Goal: Information Seeking & Learning: Check status

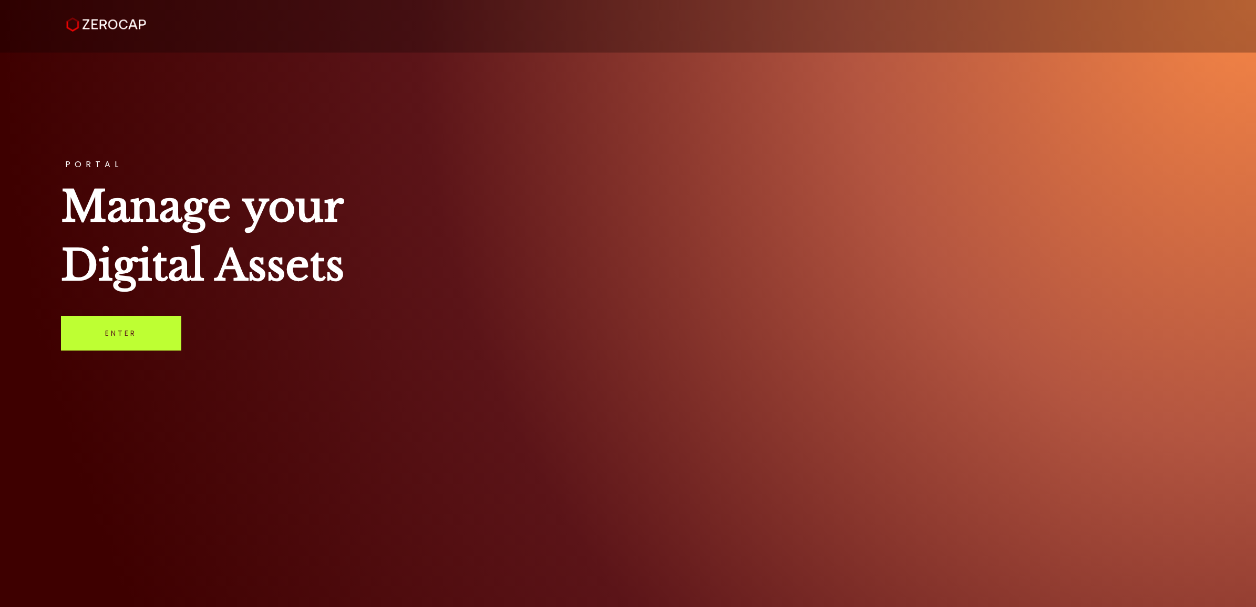
click at [87, 326] on link "Enter" at bounding box center [121, 333] width 120 height 35
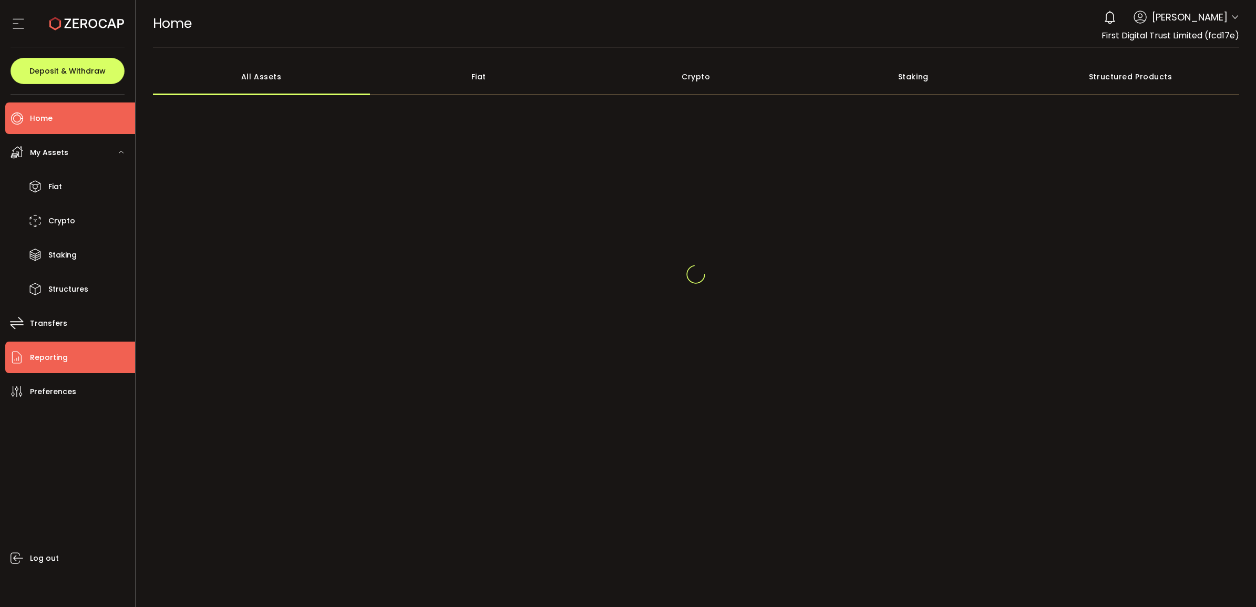
click at [41, 356] on span "Reporting" at bounding box center [49, 357] width 38 height 15
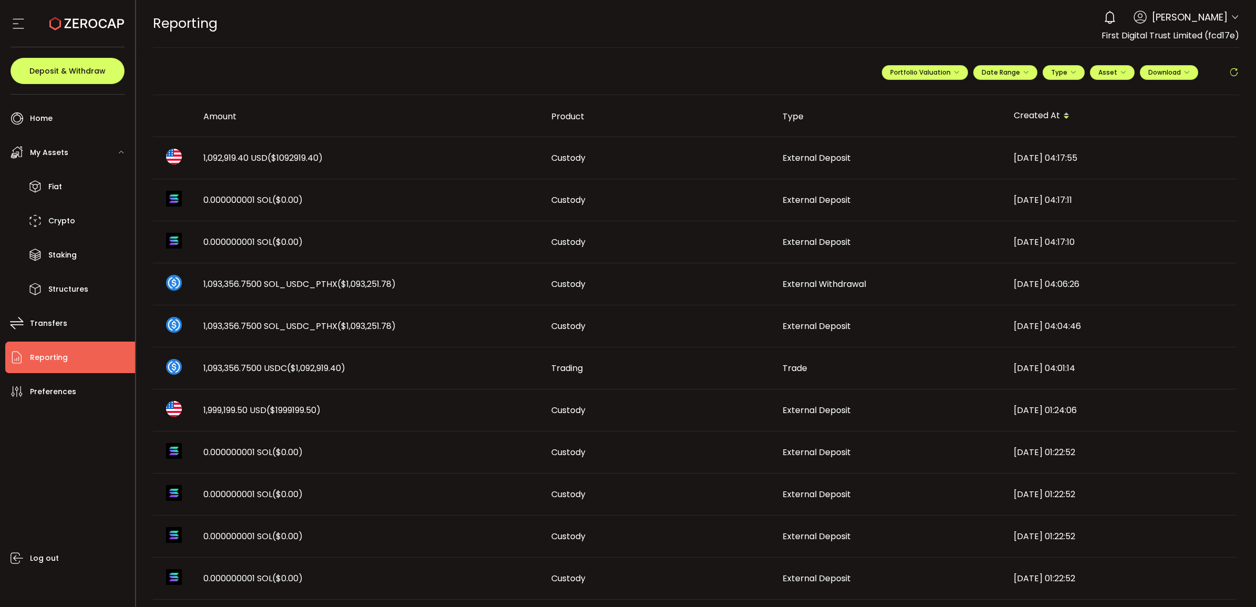
click at [238, 159] on span "1,092,919.40 USD ($1092919.40)" at bounding box center [262, 158] width 119 height 12
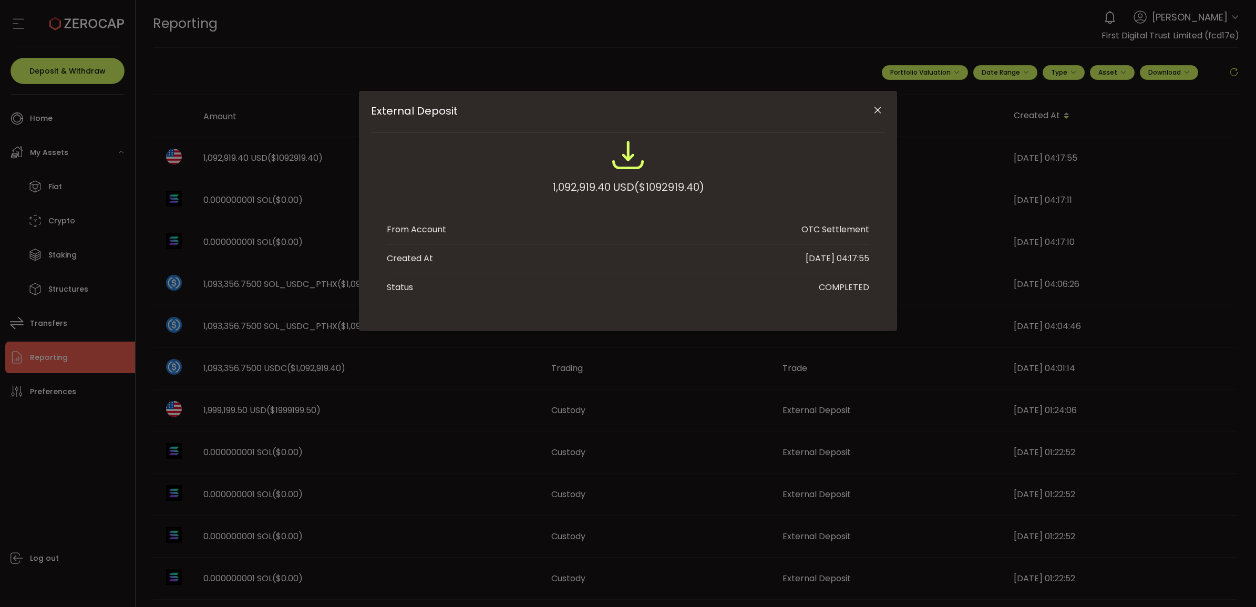
click at [594, 185] on div "1,092,919.40 USD ($1092919.40)" at bounding box center [628, 187] width 152 height 19
copy div "1,092,919.40"
click at [592, 183] on div "1,092,919.40 USD ($1092919.40)" at bounding box center [628, 187] width 152 height 19
click at [583, 189] on div "1,092,919.40 USD ($1092919.40)" at bounding box center [628, 187] width 152 height 19
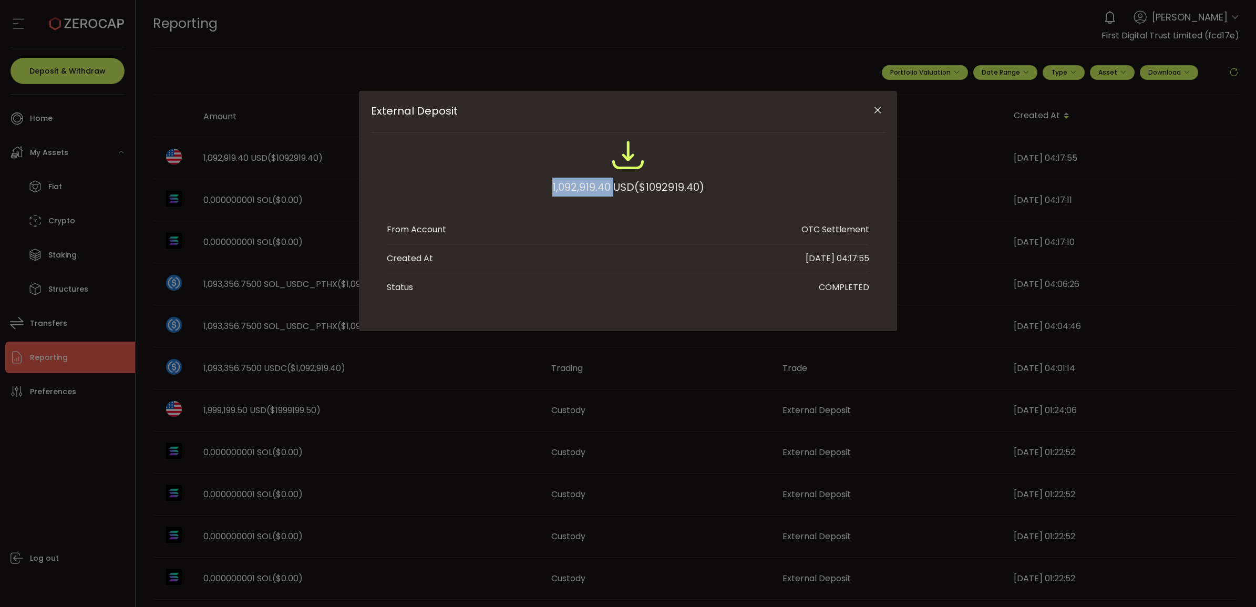
click at [583, 189] on div "1,092,919.40 USD ($1092919.40)" at bounding box center [628, 187] width 152 height 19
copy div "1,092,919.40"
click at [873, 109] on icon "Close" at bounding box center [878, 110] width 11 height 11
